Goal: Information Seeking & Learning: Learn about a topic

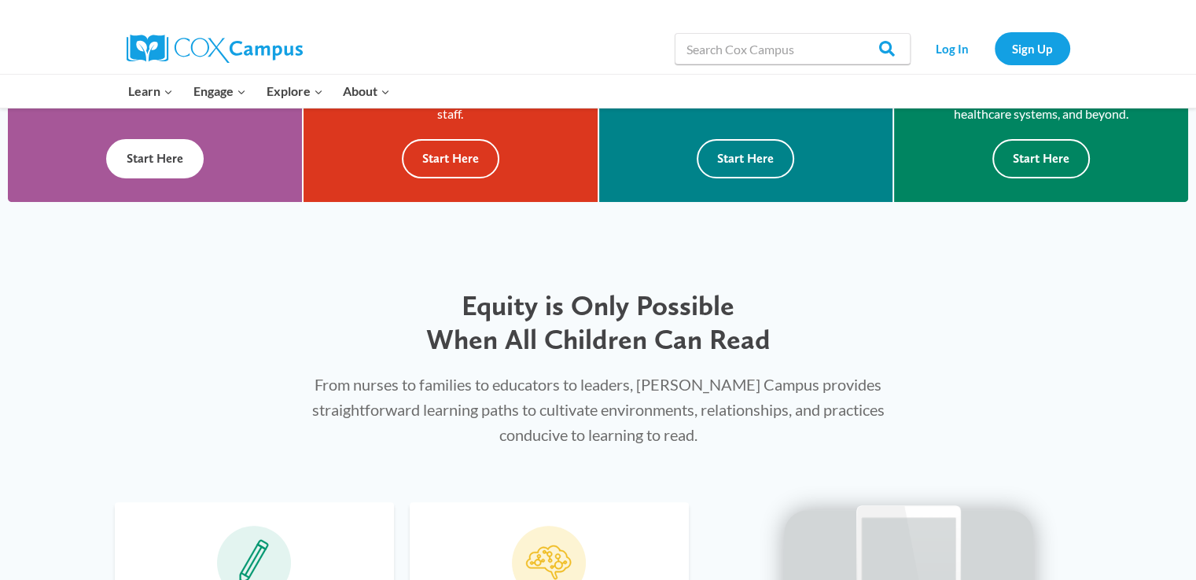
scroll to position [315, 0]
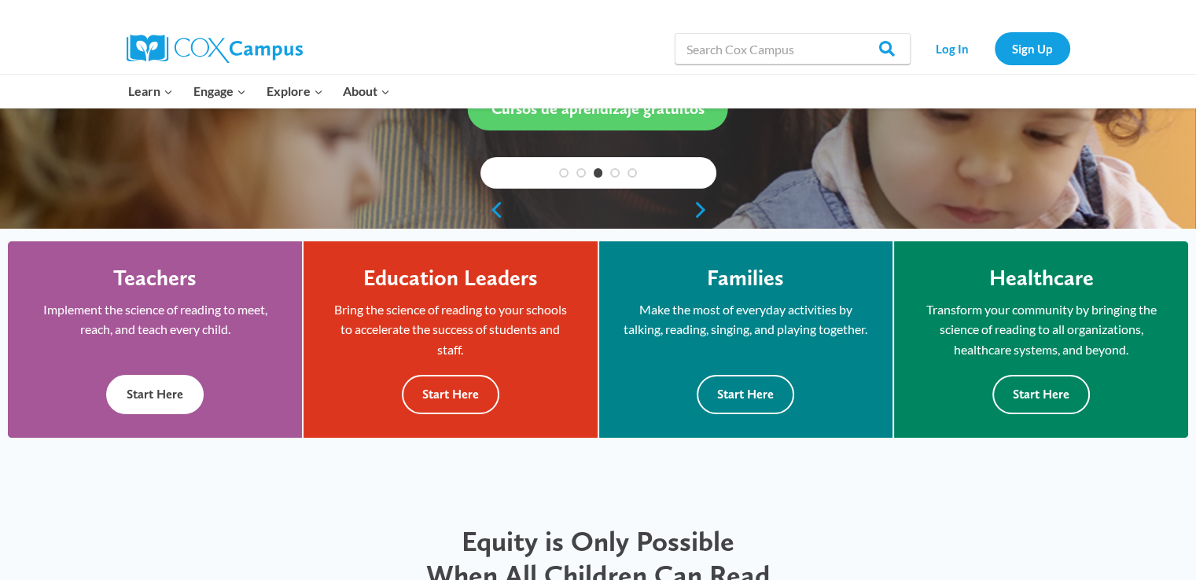
click at [214, 331] on p "Implement the science of reading to meet, reach, and teach every child." at bounding box center [154, 320] width 247 height 40
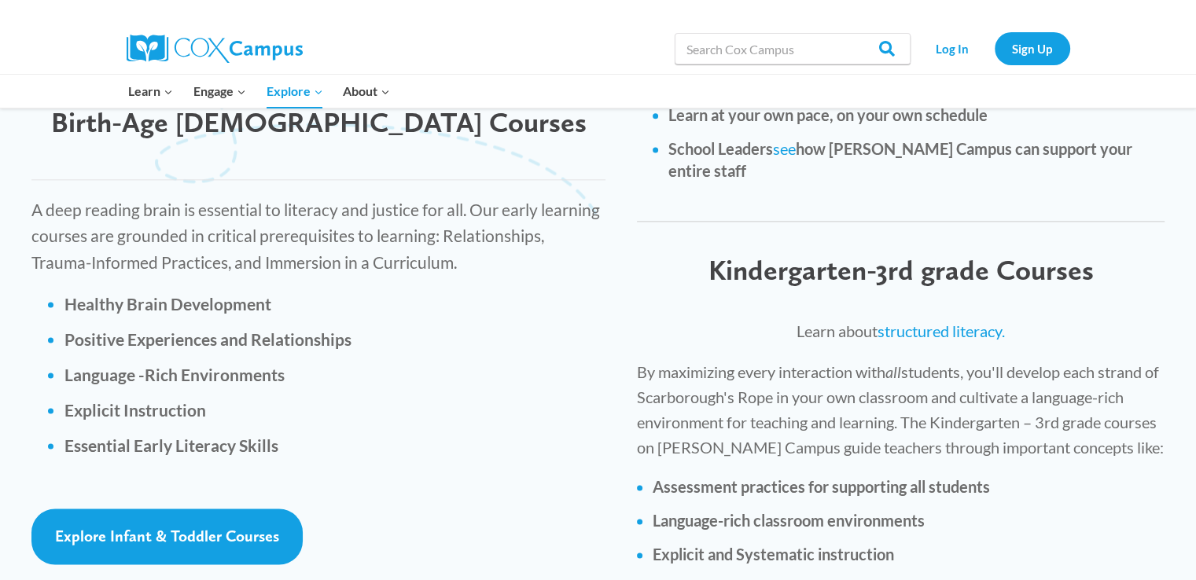
scroll to position [2359, 0]
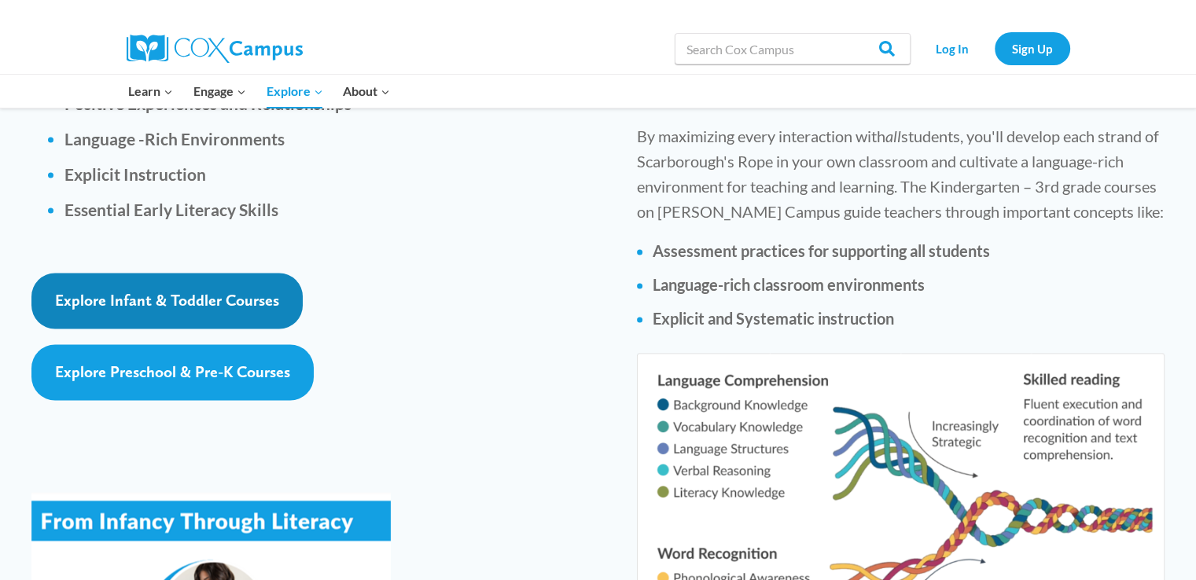
click at [193, 291] on span "Explore Infant & Toddler Courses" at bounding box center [167, 300] width 224 height 19
click at [254, 291] on span "Explore Infant & Toddler Courses" at bounding box center [167, 300] width 224 height 19
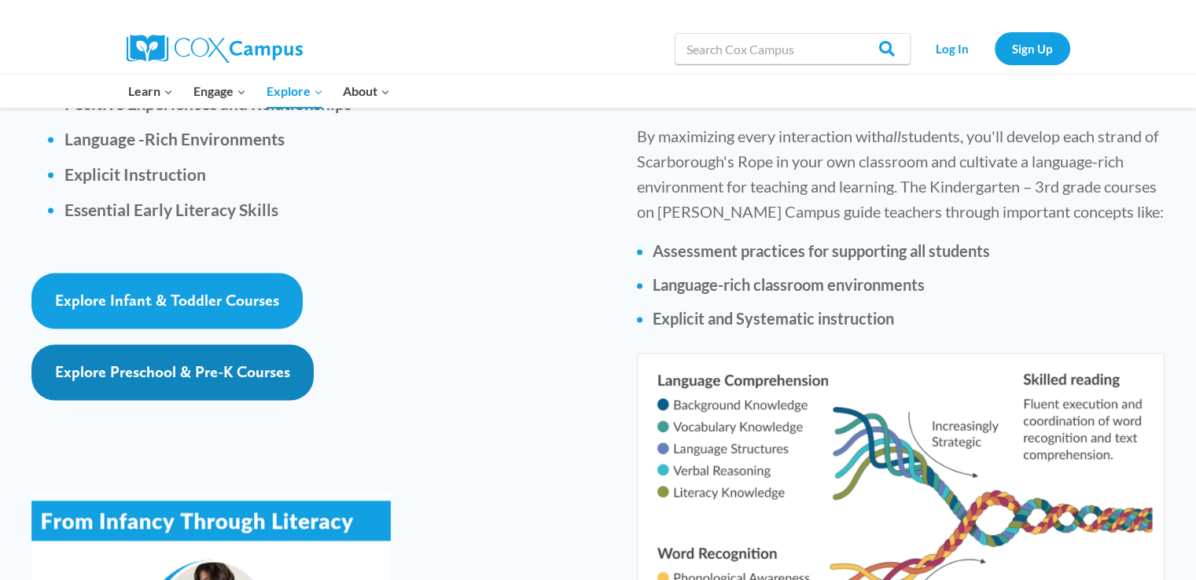
click at [271, 344] on link "Explore Preschool & Pre-K Courses" at bounding box center [172, 372] width 282 height 56
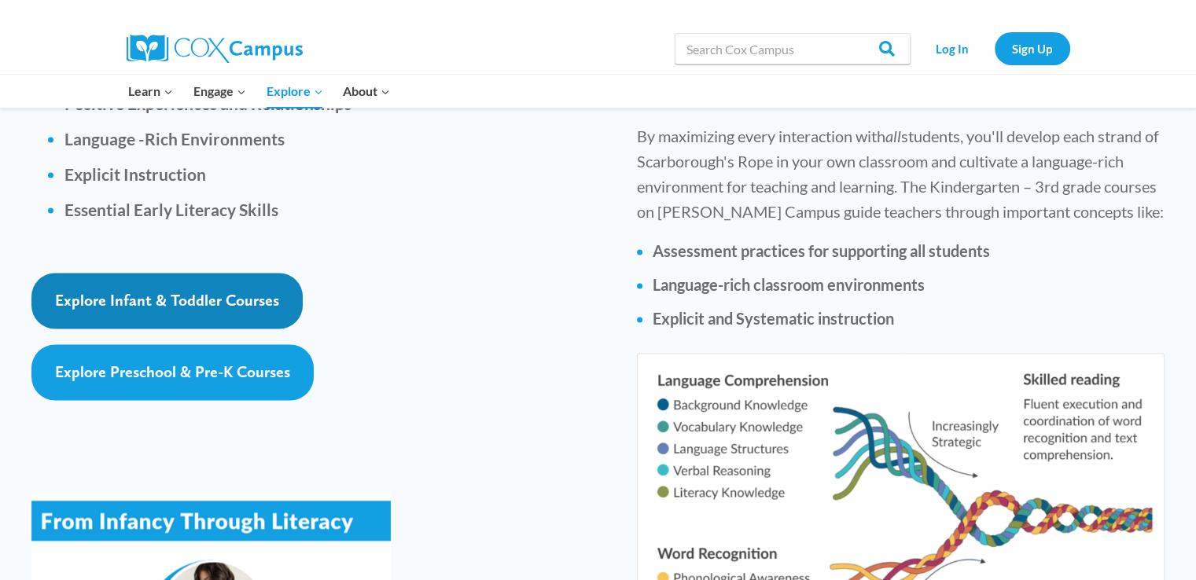
click at [293, 273] on link "Explore Infant & Toddler Courses" at bounding box center [166, 301] width 271 height 56
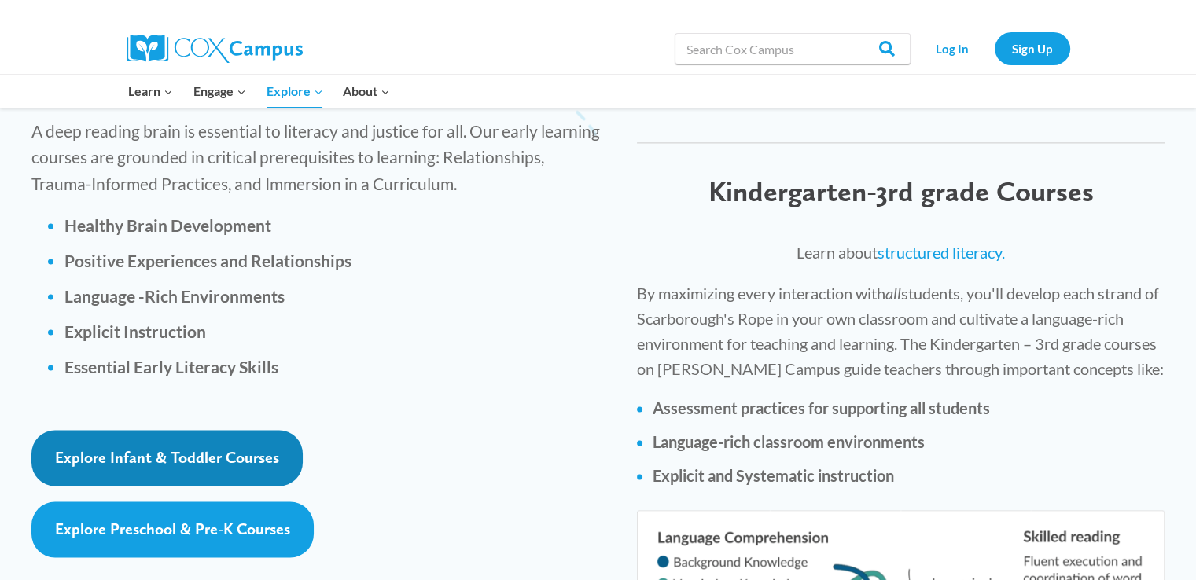
scroll to position [2124, 0]
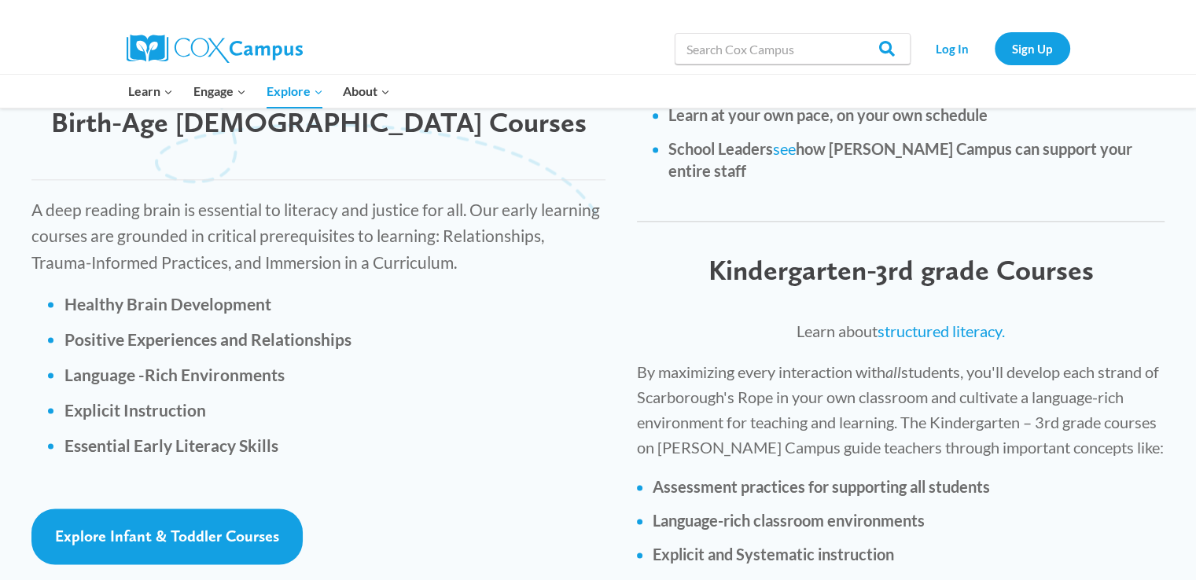
drag, startPoint x: 224, startPoint y: 474, endPoint x: 514, endPoint y: 502, distance: 290.7
click at [514, 509] on div "Explore Infant & Toddler Courses" at bounding box center [318, 537] width 574 height 56
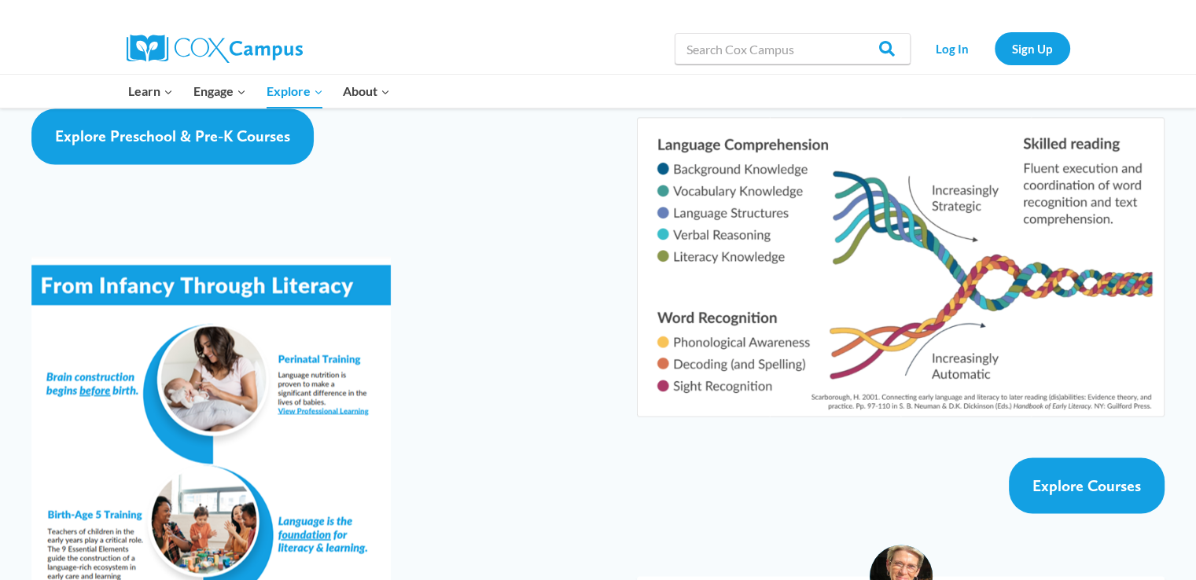
scroll to position [2831, 0]
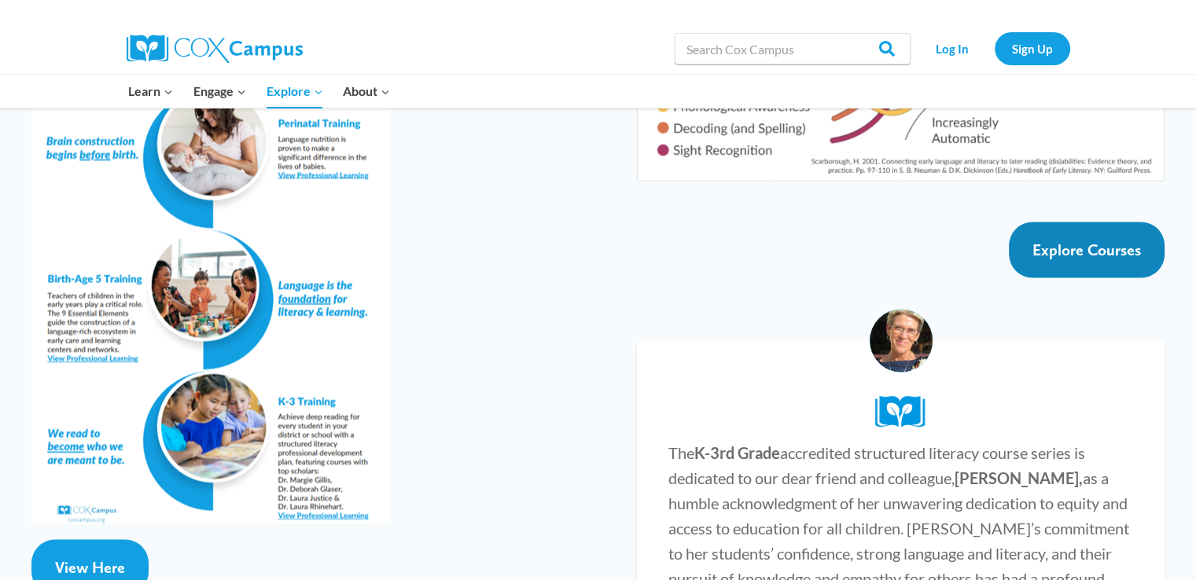
click at [1075, 222] on link "Explore Courses" at bounding box center [1087, 250] width 156 height 56
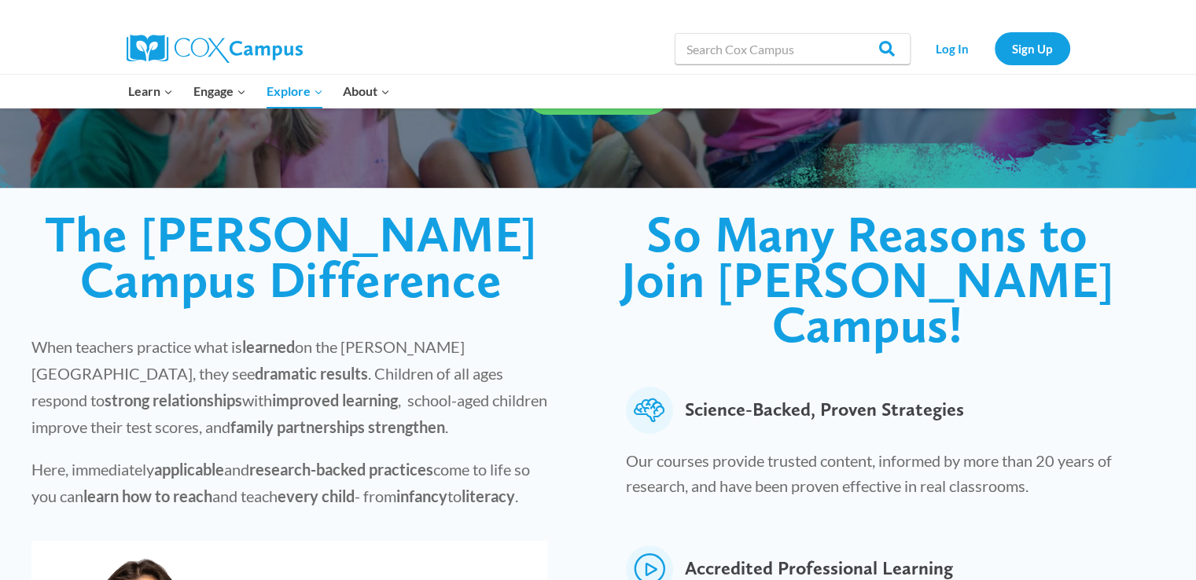
scroll to position [0, 0]
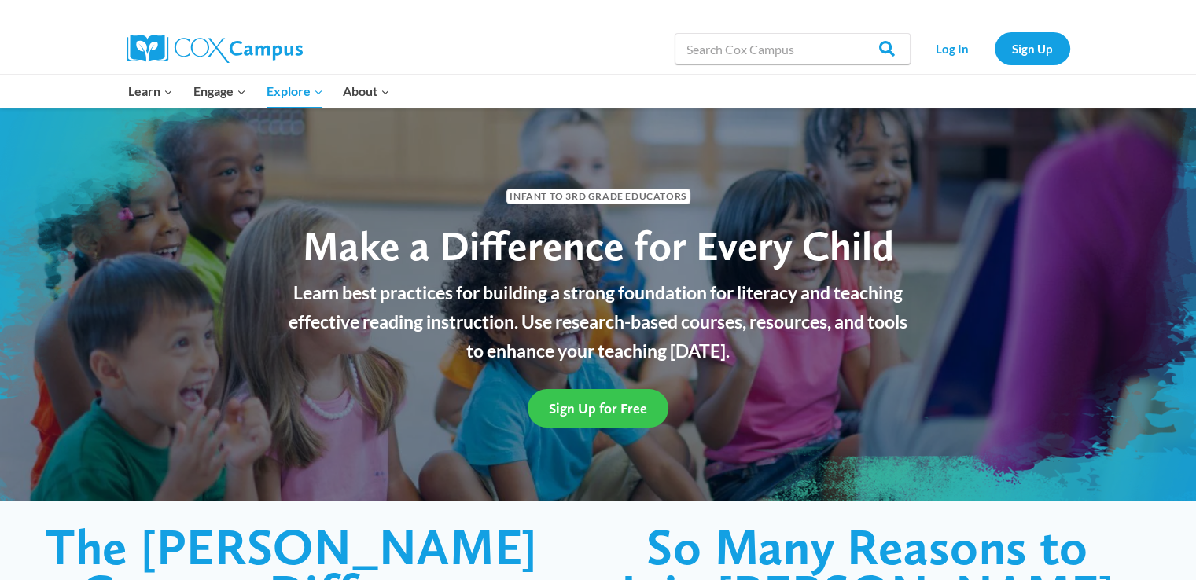
click at [618, 415] on span "Sign Up for Free" at bounding box center [598, 408] width 98 height 17
